Goal: Information Seeking & Learning: Find specific fact

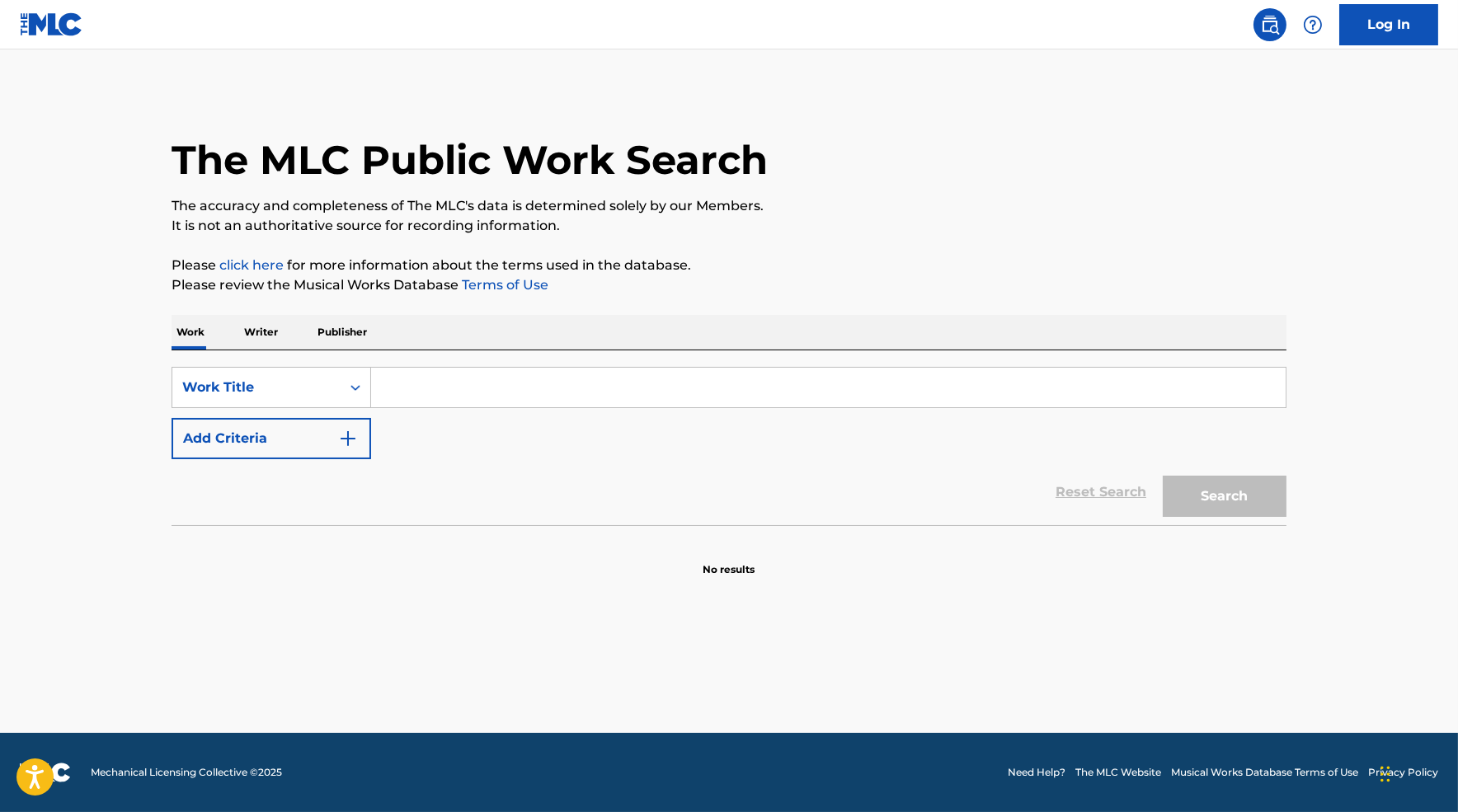
click at [450, 381] on input "Search Form" at bounding box center [828, 387] width 915 height 39
type input "both of us"
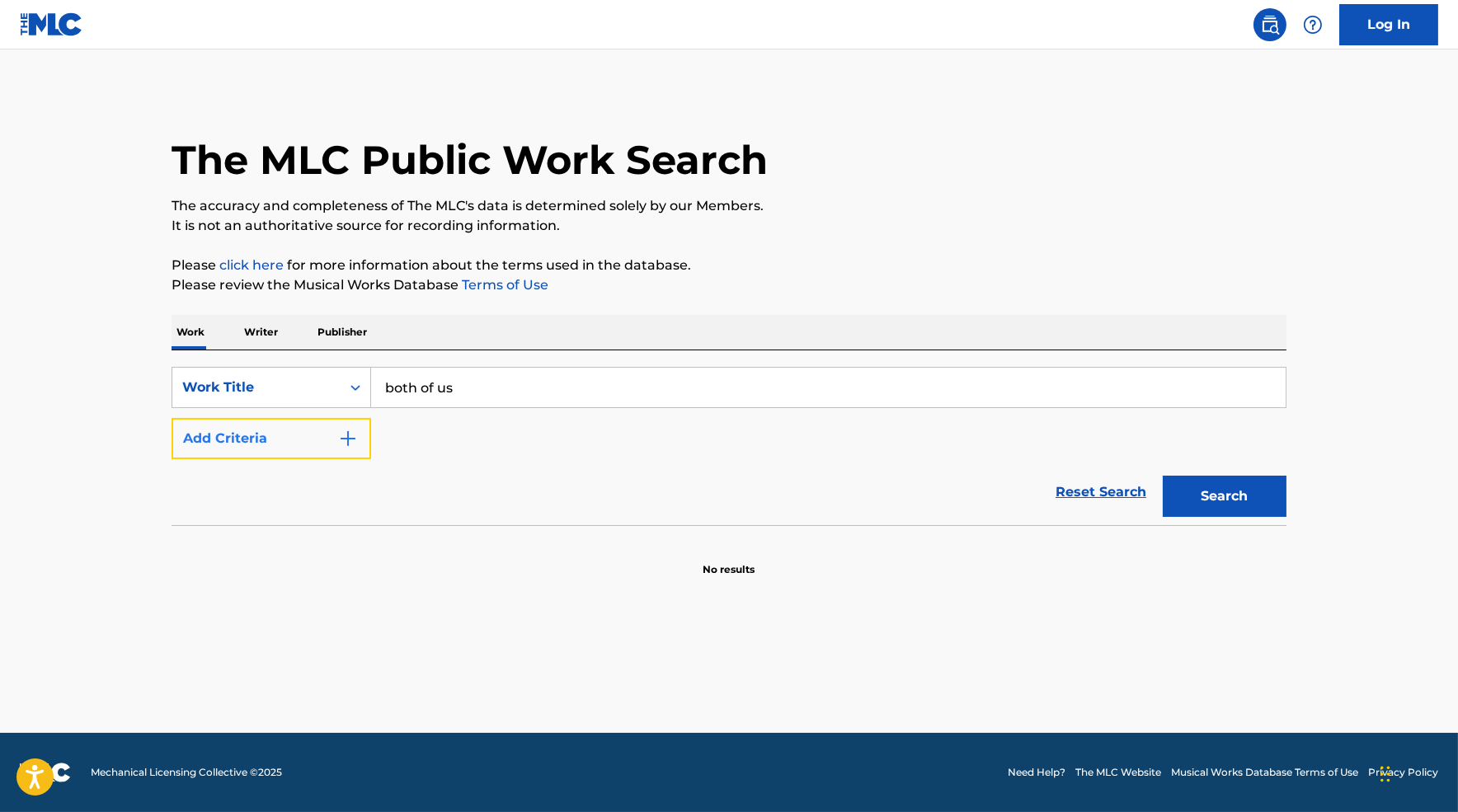
click at [337, 442] on button "Add Criteria" at bounding box center [271, 438] width 200 height 41
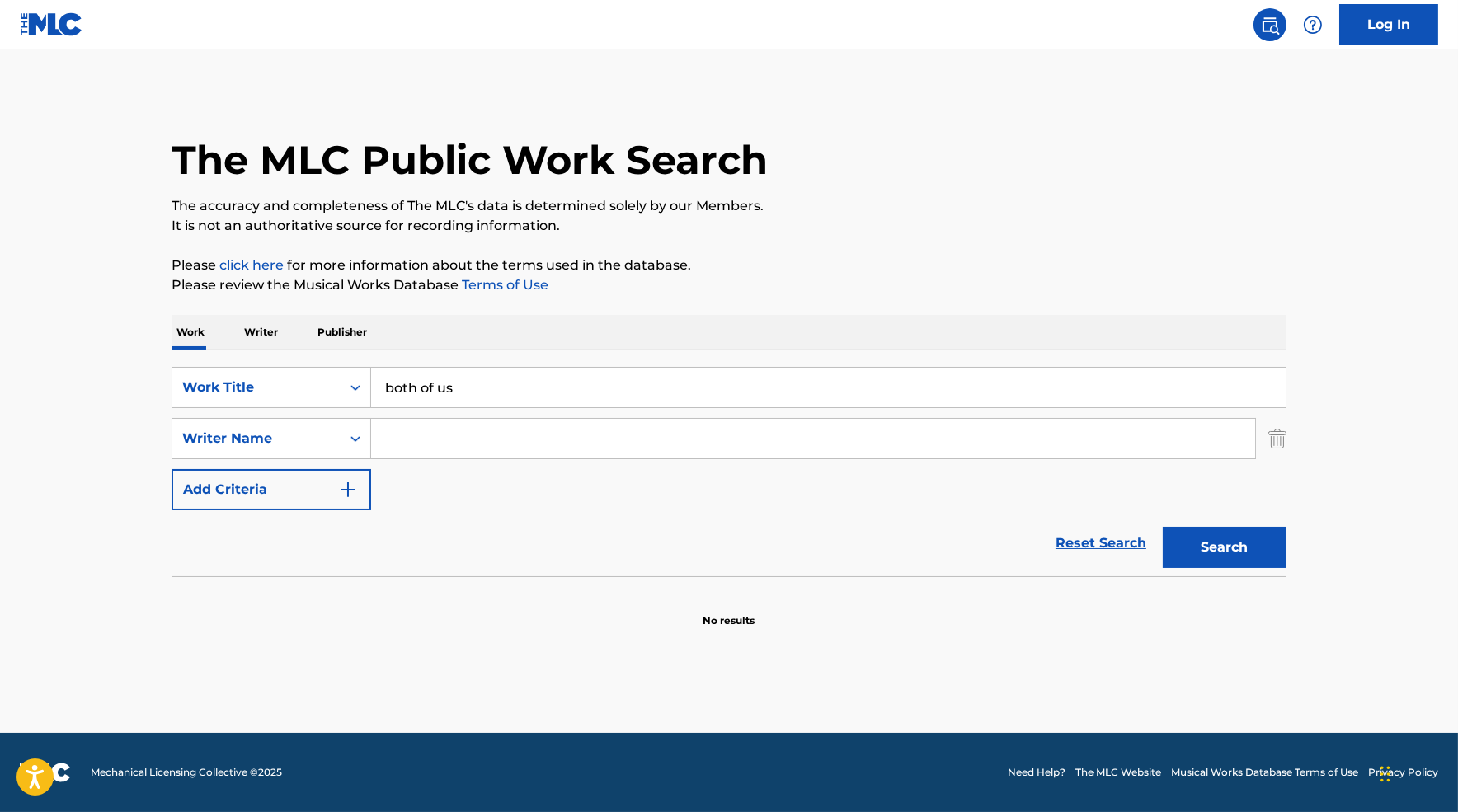
click at [446, 428] on input "Search Form" at bounding box center [813, 438] width 884 height 39
type input "[PERSON_NAME]"
click at [1163, 527] on button "Search" at bounding box center [1225, 547] width 123 height 41
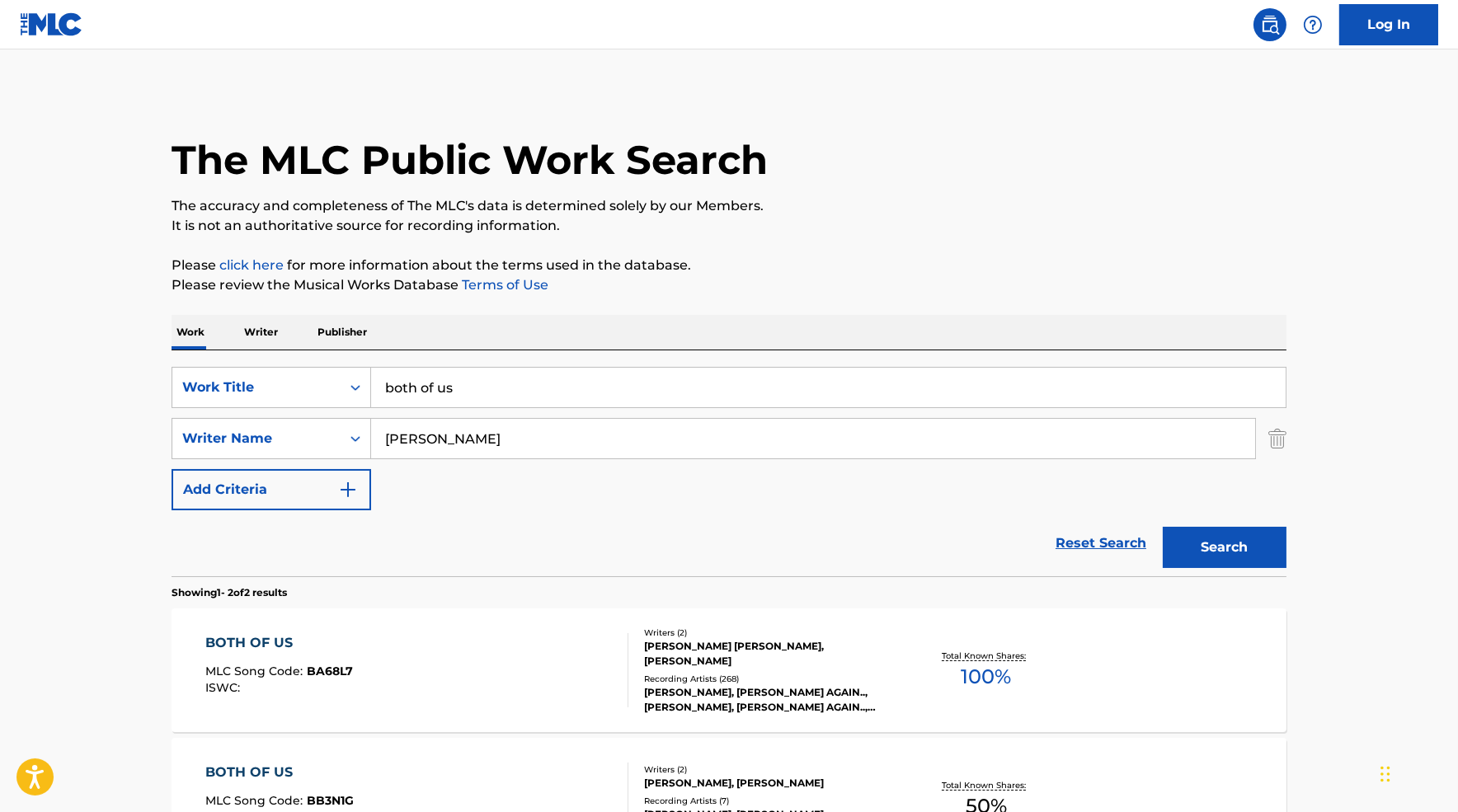
scroll to position [213, 0]
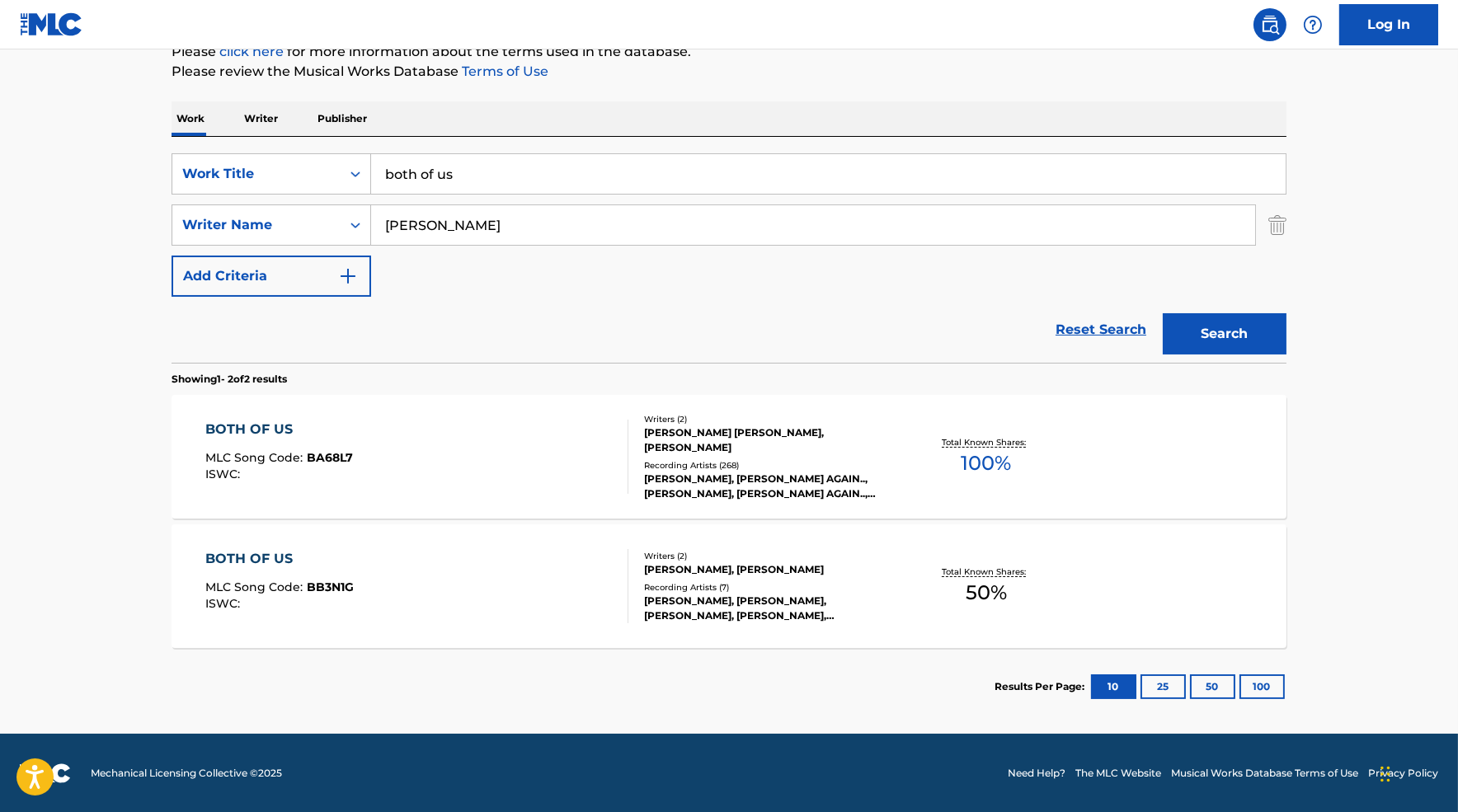
click at [527, 429] on div "BOTH OF US MLC Song Code : BA68L7 ISWC :" at bounding box center [417, 457] width 424 height 74
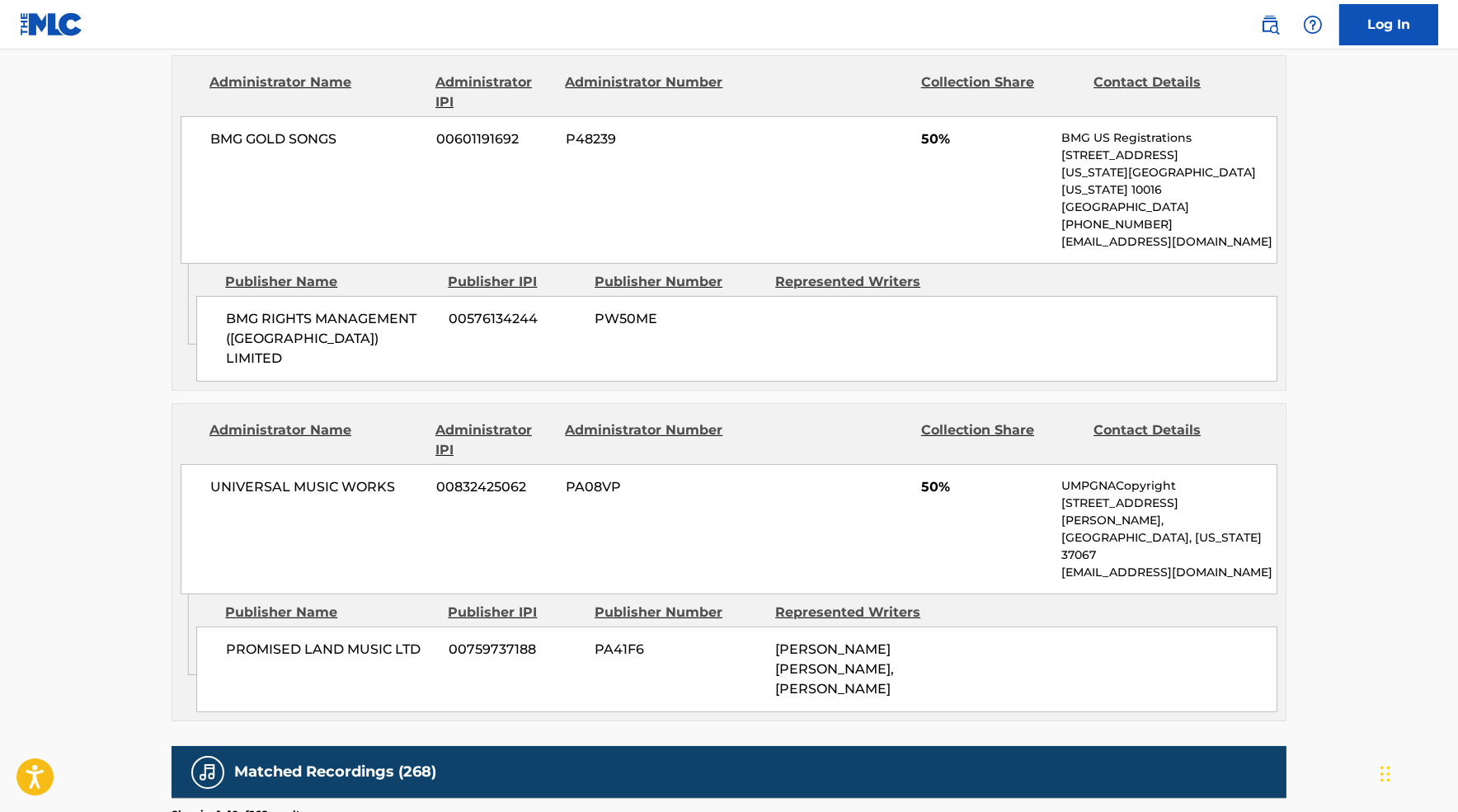
scroll to position [980, 0]
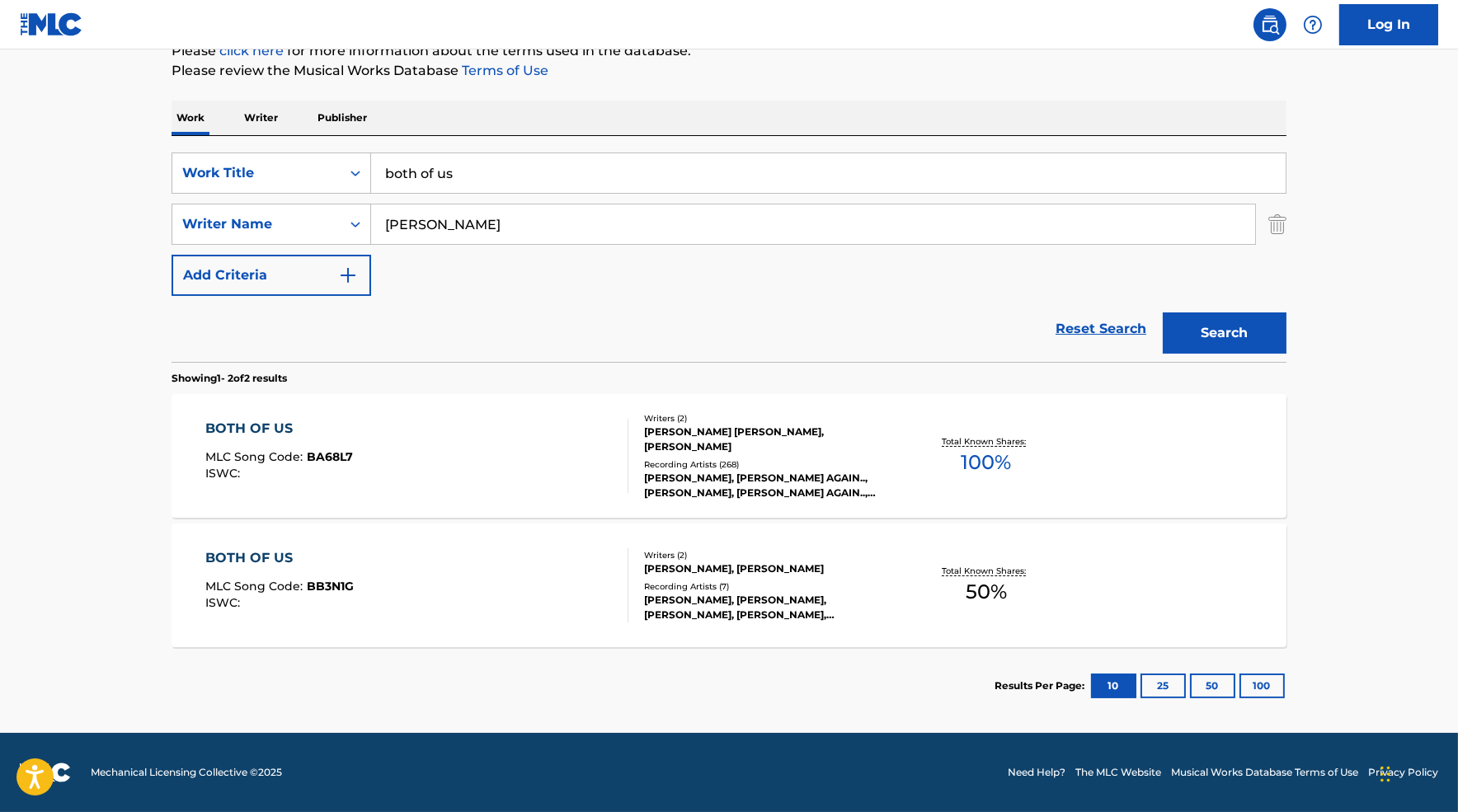
scroll to position [213, 0]
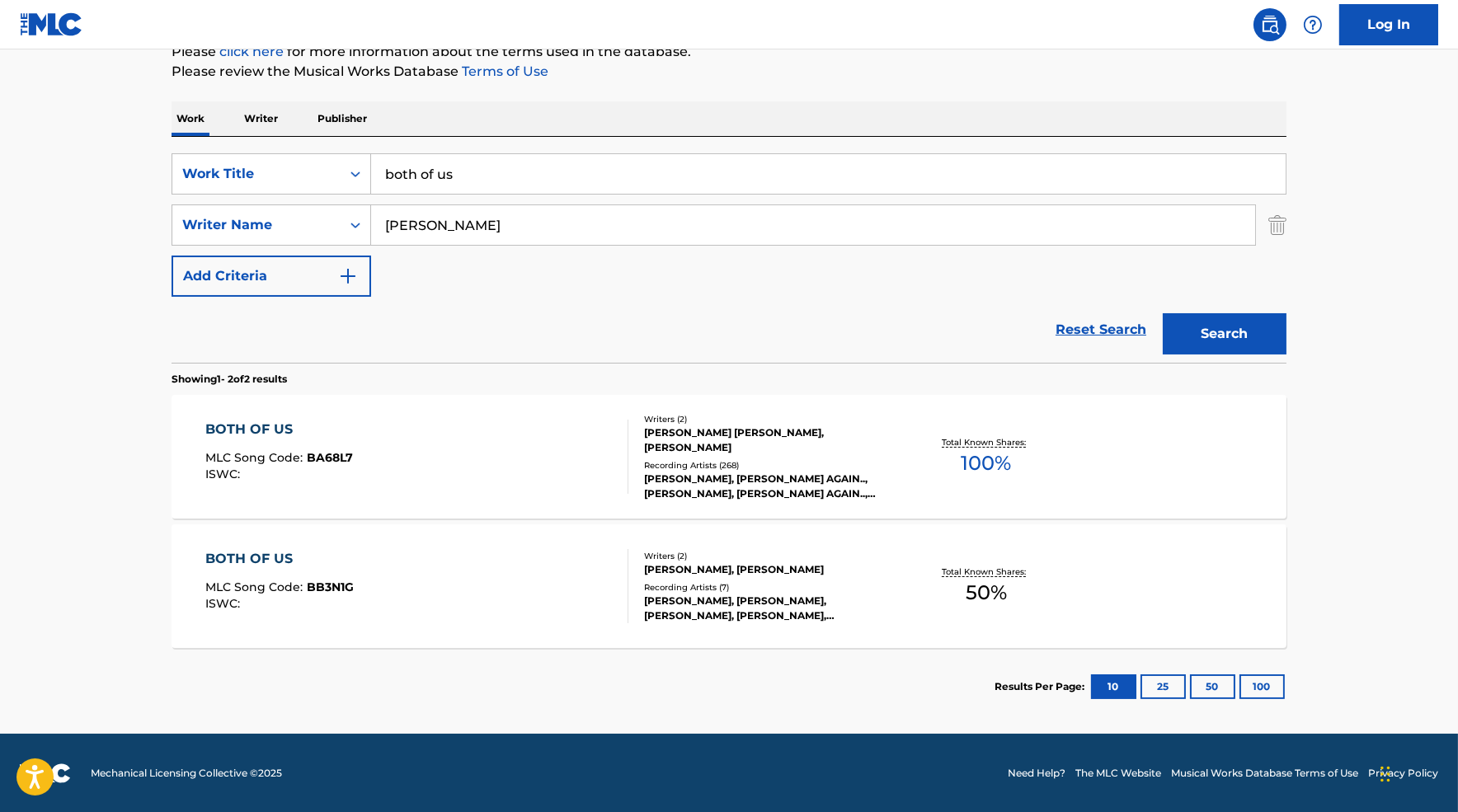
click at [657, 173] on input "both of us" at bounding box center [828, 174] width 915 height 39
click at [657, 174] on input "both of us" at bounding box center [828, 174] width 915 height 39
type input "no bad vibes"
click at [1163, 313] on button "Search" at bounding box center [1225, 333] width 123 height 41
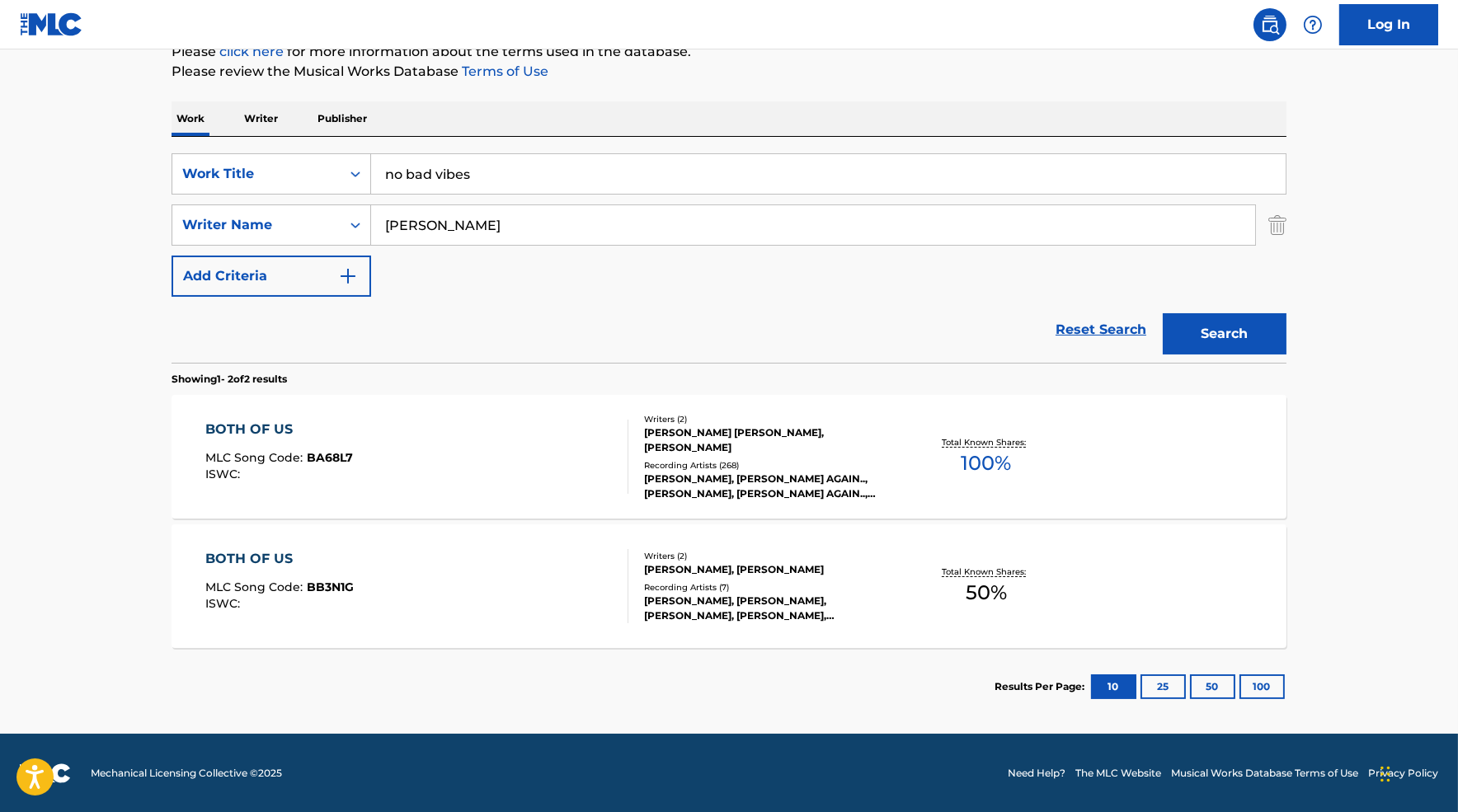
scroll to position [0, 0]
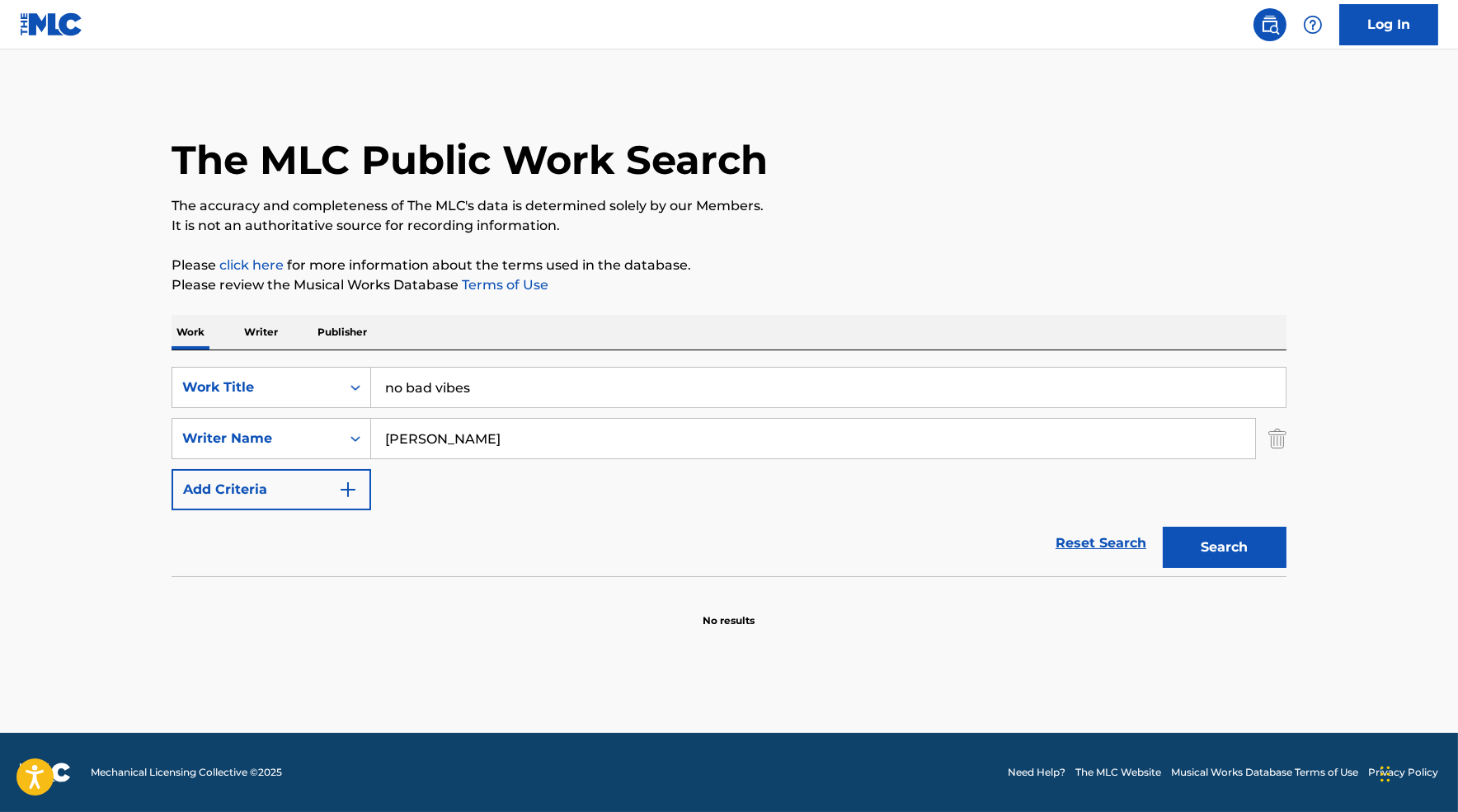
click at [916, 438] on input "[PERSON_NAME]" at bounding box center [813, 438] width 884 height 39
type input "[PERSON_NAME]"
click at [1163, 527] on button "Search" at bounding box center [1225, 547] width 123 height 41
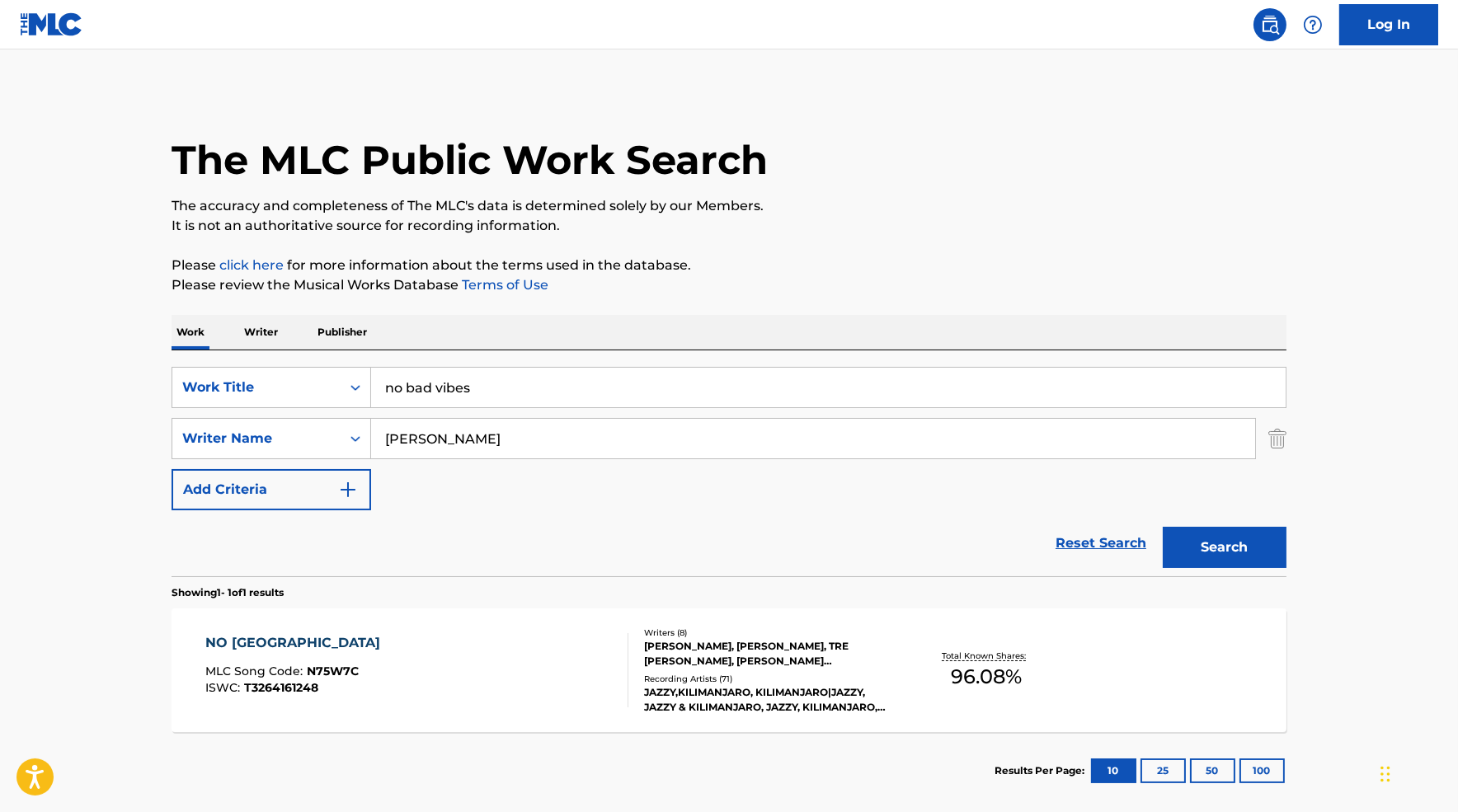
click at [559, 695] on div "NO BAD VIBES MLC Song Code : N75W7C ISWC : T3264161248" at bounding box center [417, 670] width 424 height 74
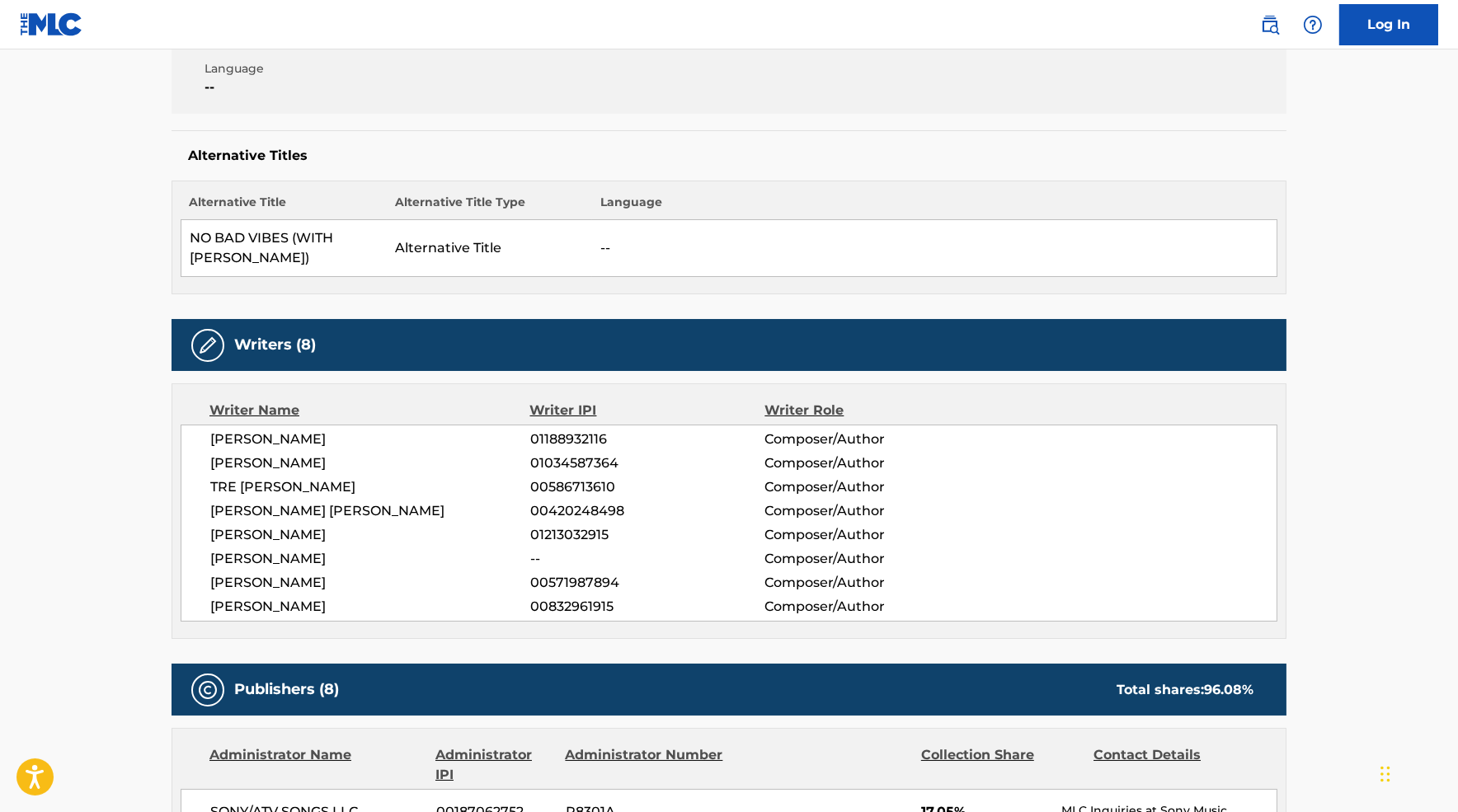
scroll to position [359, 0]
